Goal: Navigation & Orientation: Go to known website

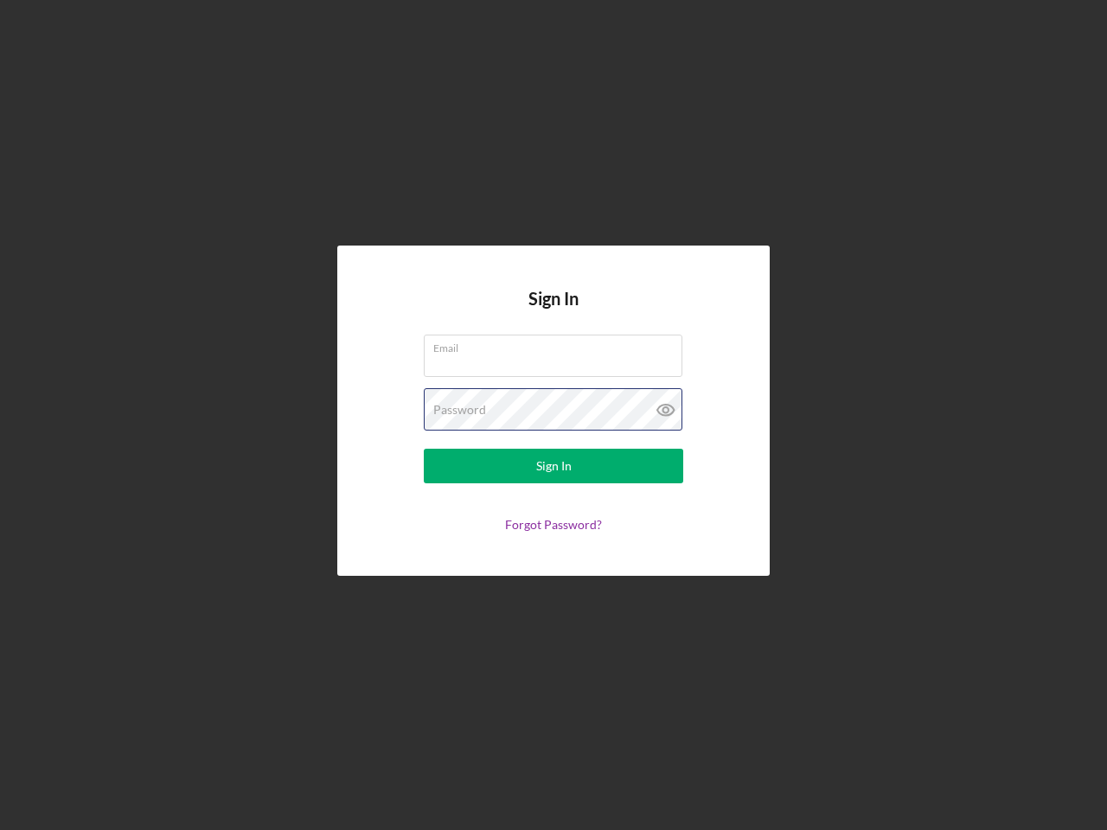
click at [553, 415] on div "Password" at bounding box center [553, 409] width 259 height 43
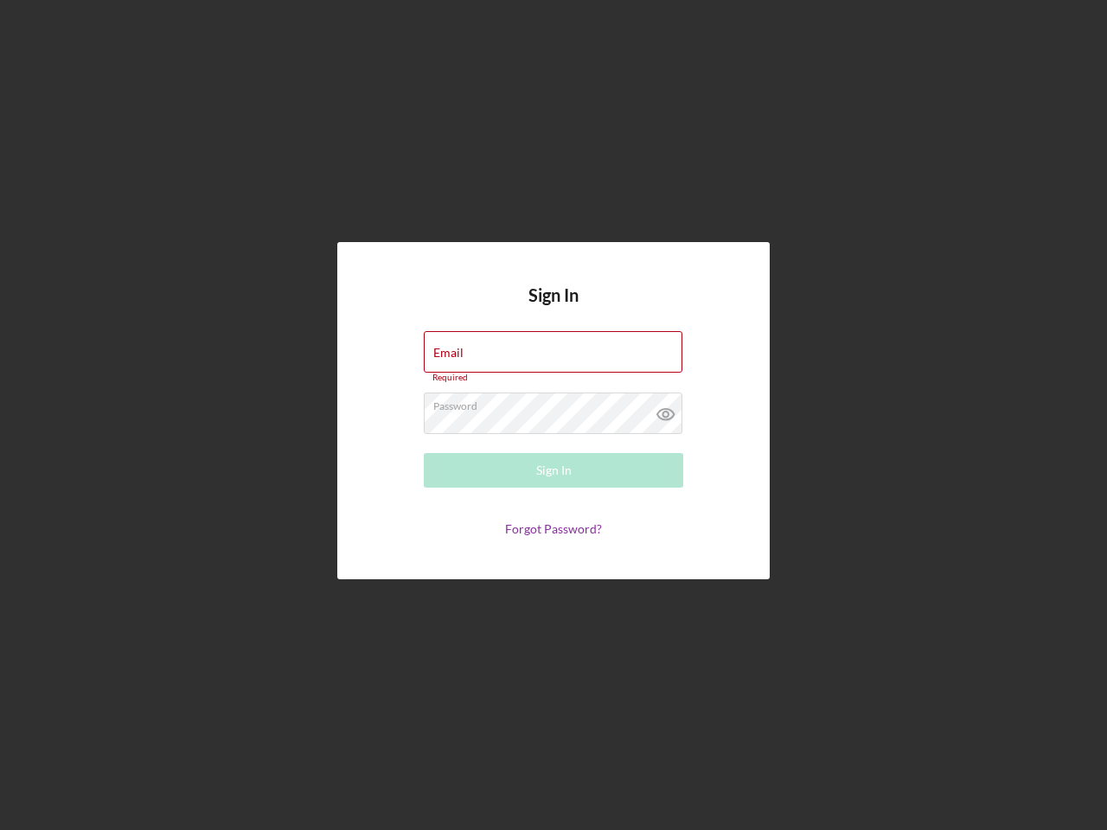
click at [666, 410] on icon at bounding box center [665, 413] width 43 height 43
